Goal: Information Seeking & Learning: Learn about a topic

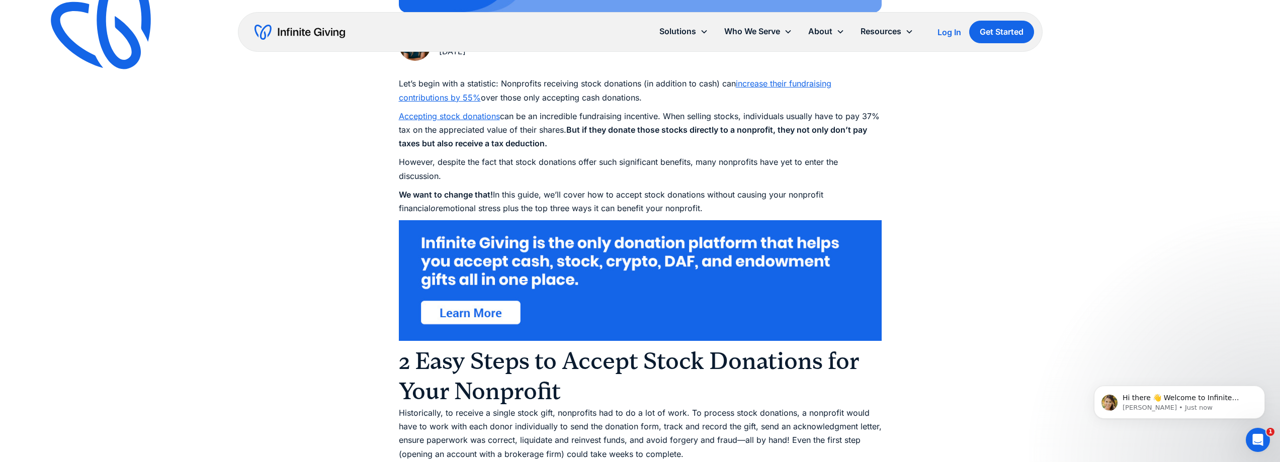
scroll to position [670, 0]
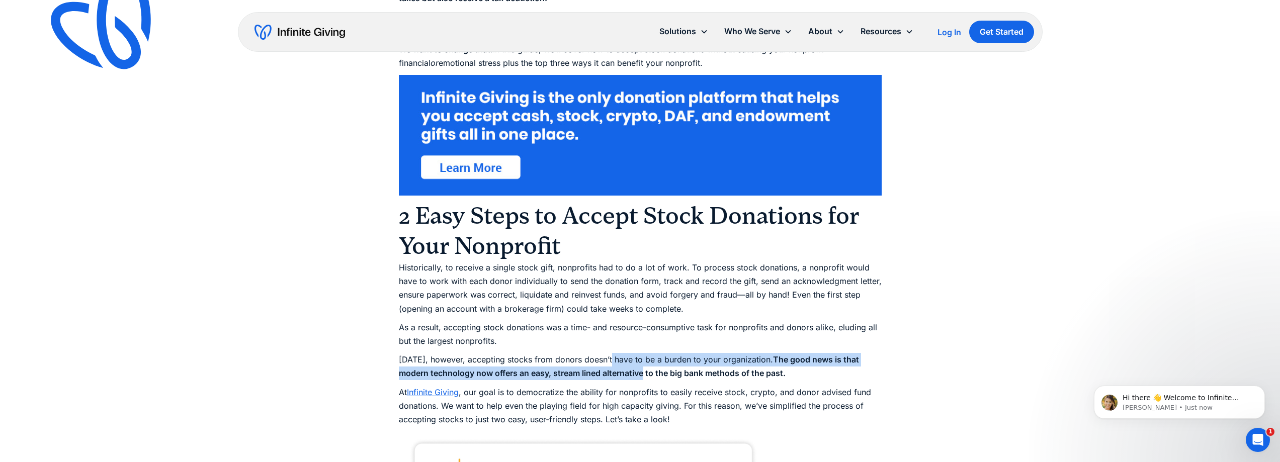
drag, startPoint x: 645, startPoint y: 375, endPoint x: 609, endPoint y: 352, distance: 42.8
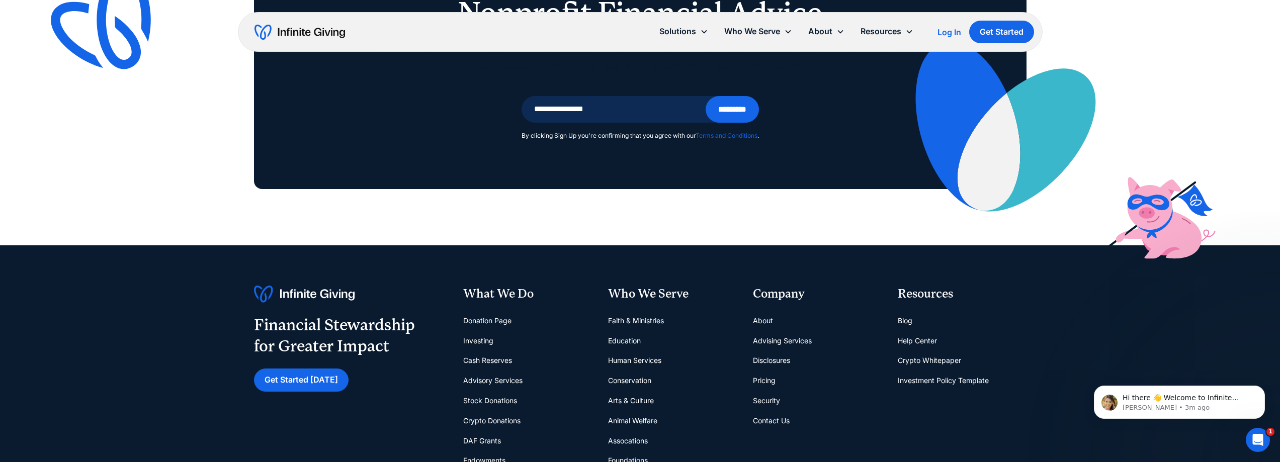
scroll to position [4694, 0]
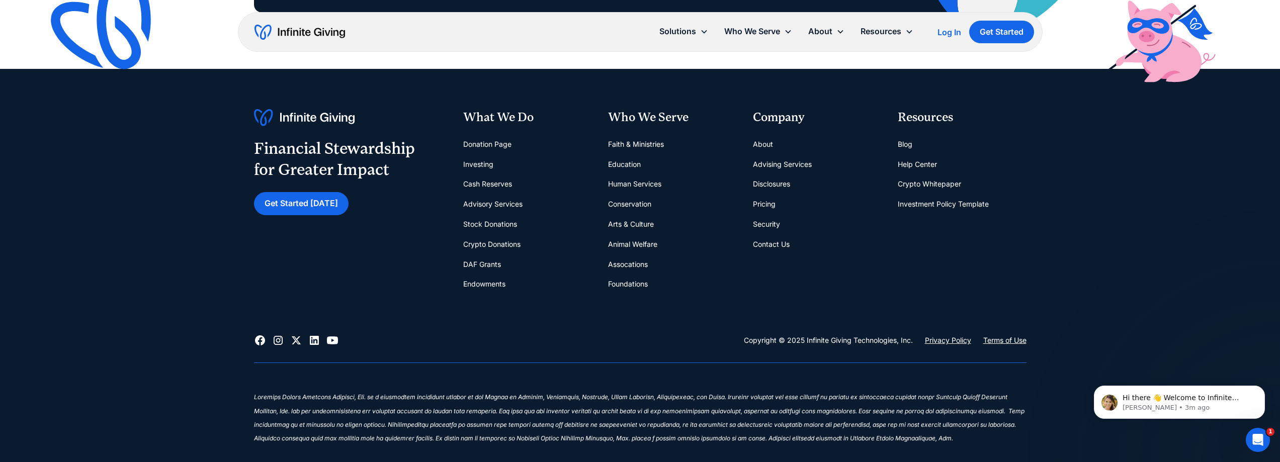
click at [480, 175] on link "Investing" at bounding box center [478, 164] width 30 height 20
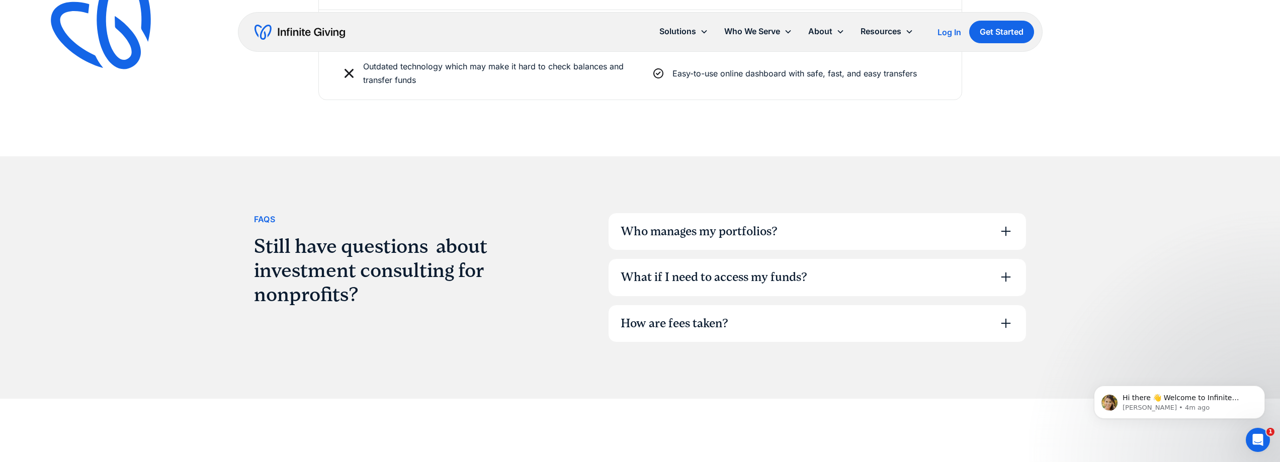
scroll to position [2682, 0]
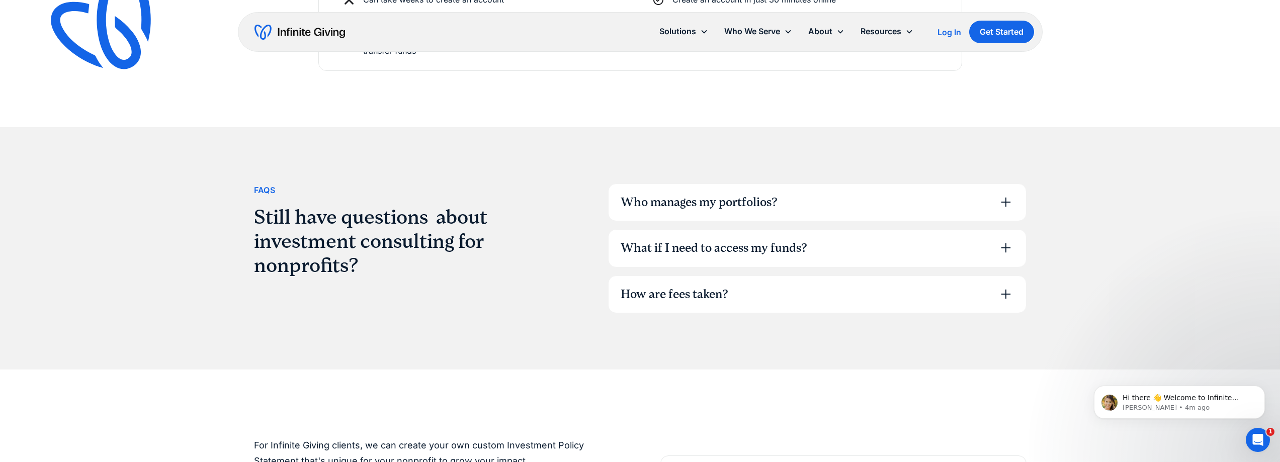
click at [1006, 295] on icon at bounding box center [1006, 294] width 16 height 16
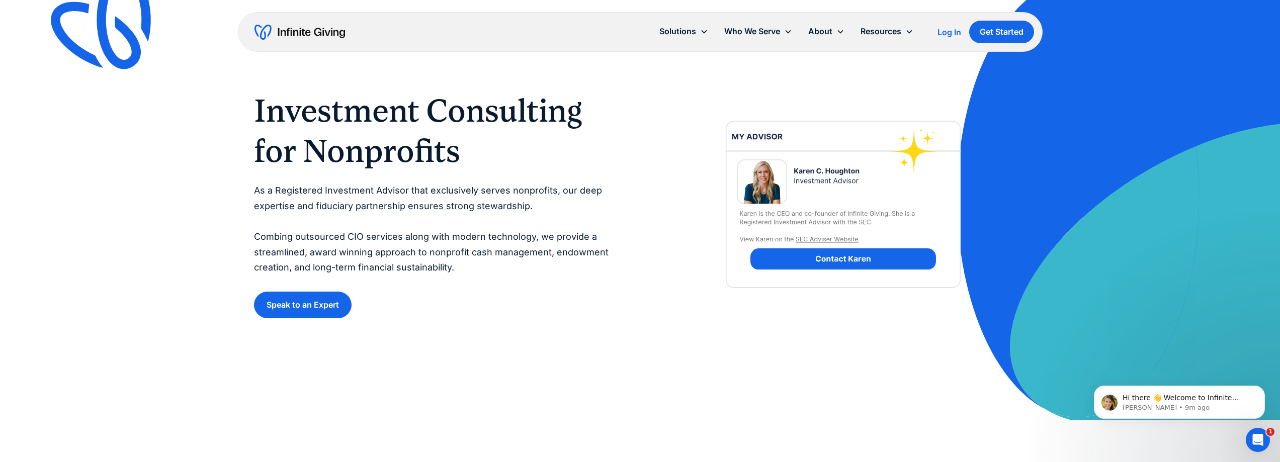
scroll to position [0, 0]
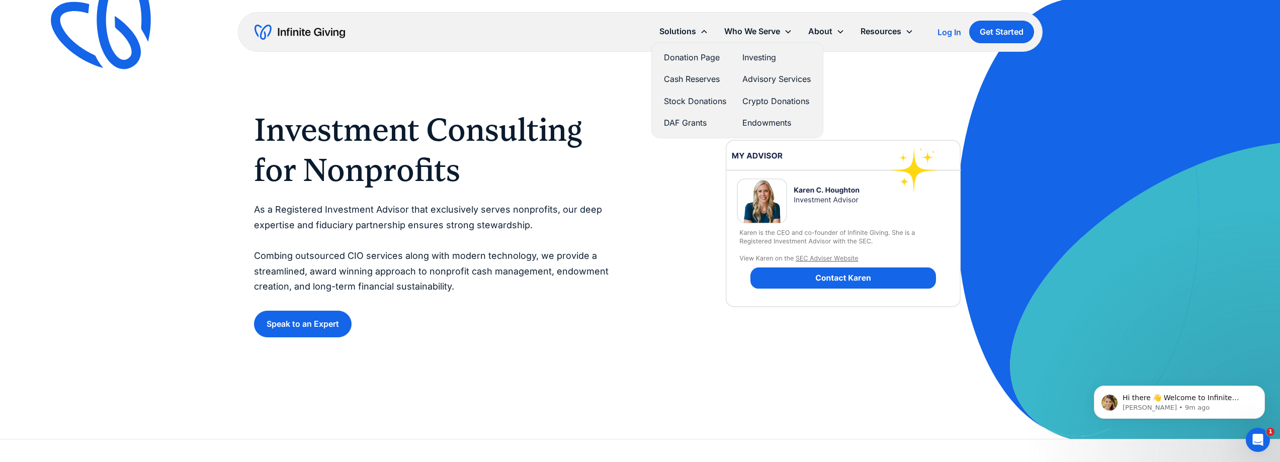
click at [749, 59] on link "Investing" at bounding box center [776, 58] width 68 height 14
